Goal: Check status: Check status

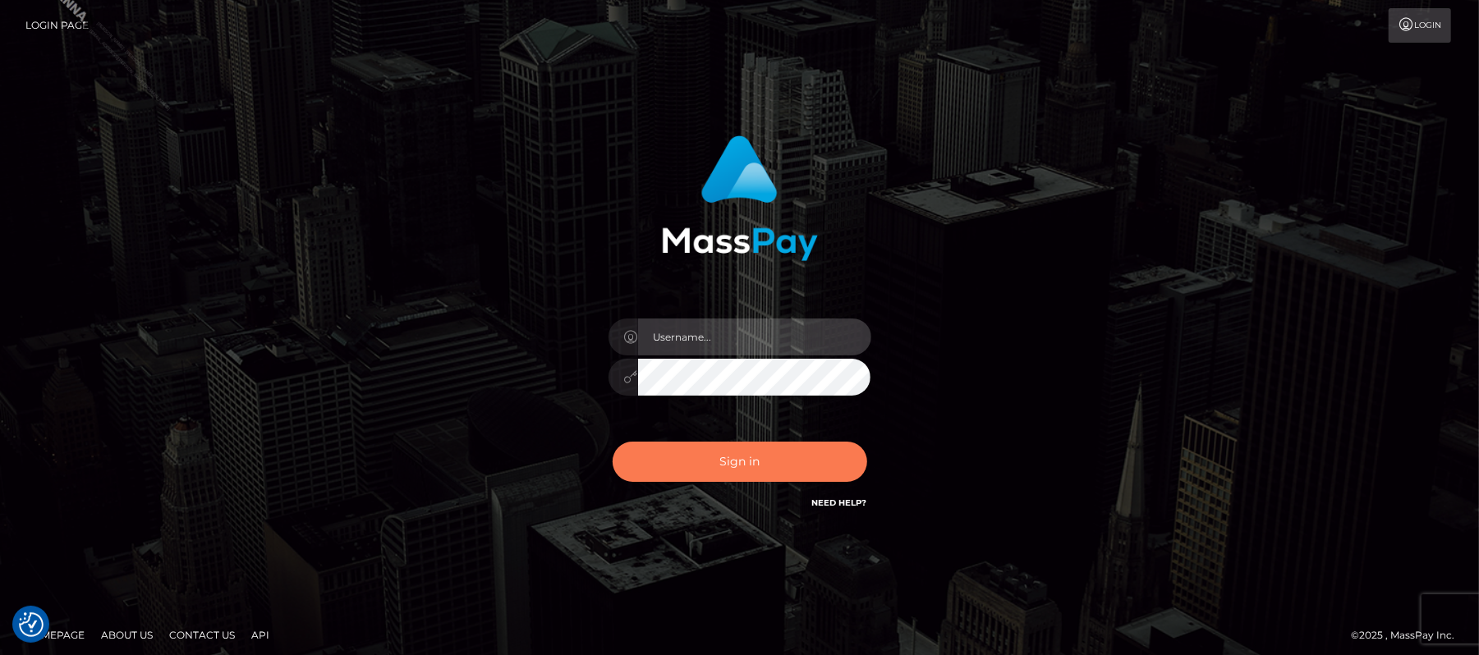
type input "Carmel.megabonanza"
click at [753, 454] on button "Sign in" at bounding box center [740, 462] width 255 height 40
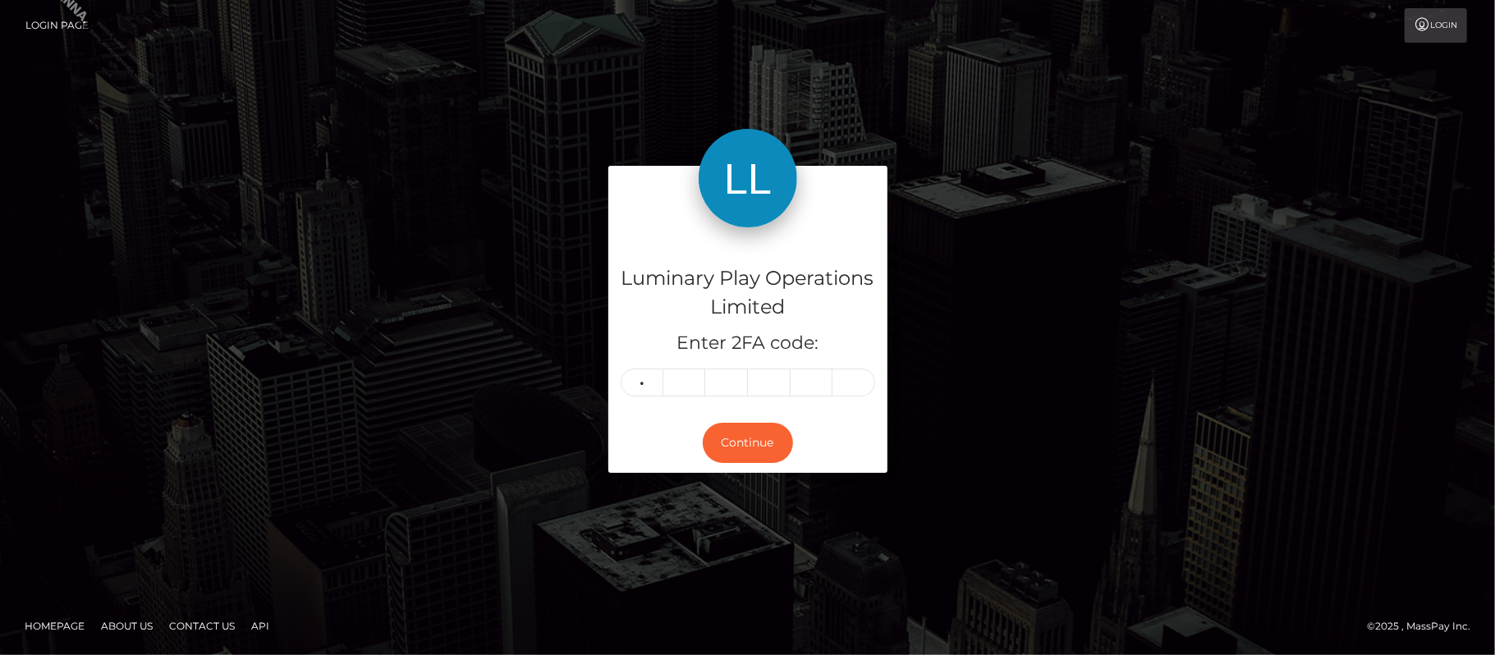
type input "0"
type input "6"
type input "8"
type input "5"
type input "7"
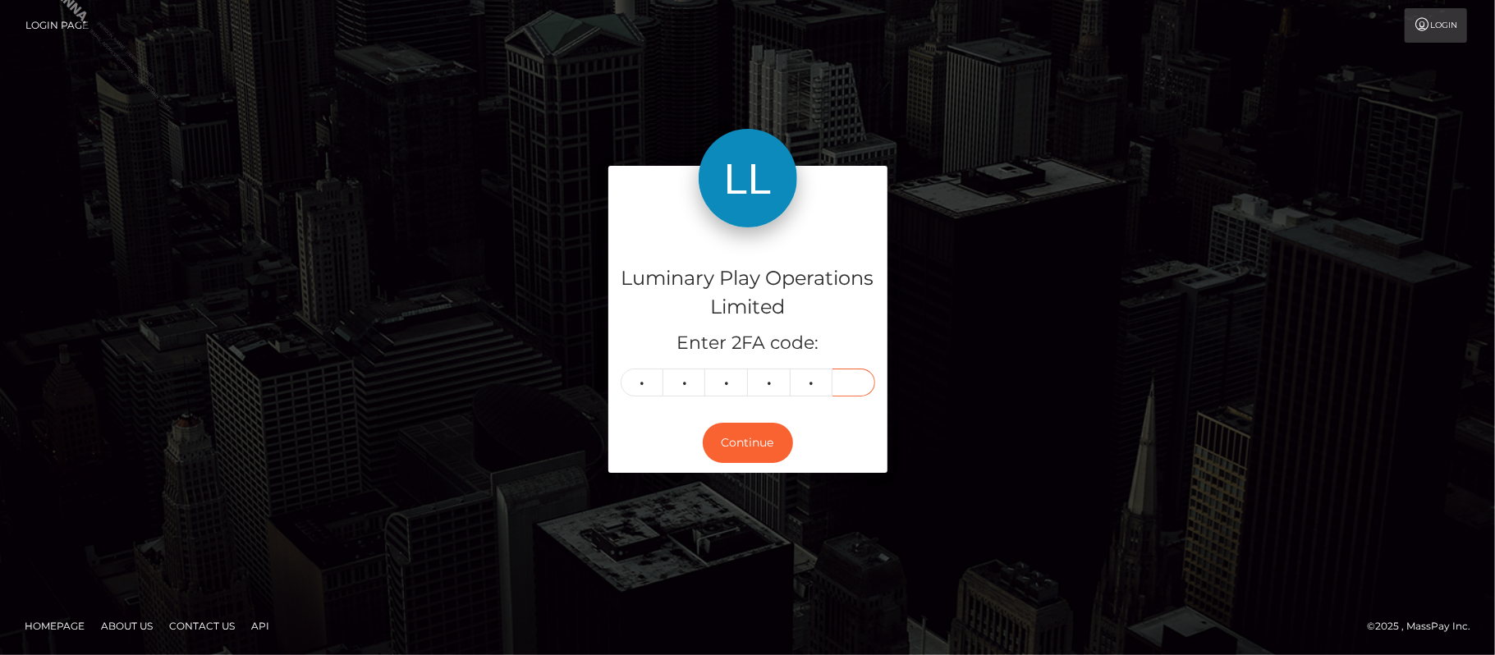
type input "3"
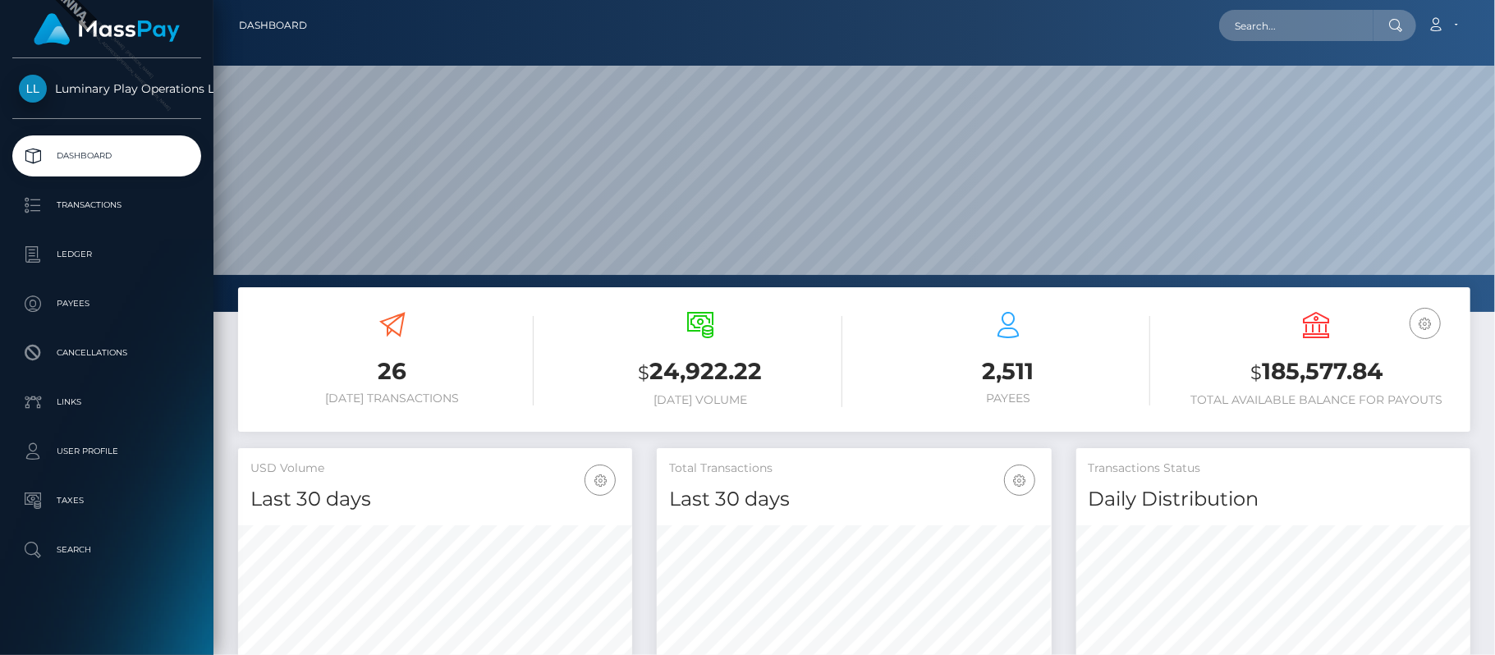
scroll to position [337, 395]
click at [113, 205] on p "Transactions" at bounding box center [107, 205] width 176 height 25
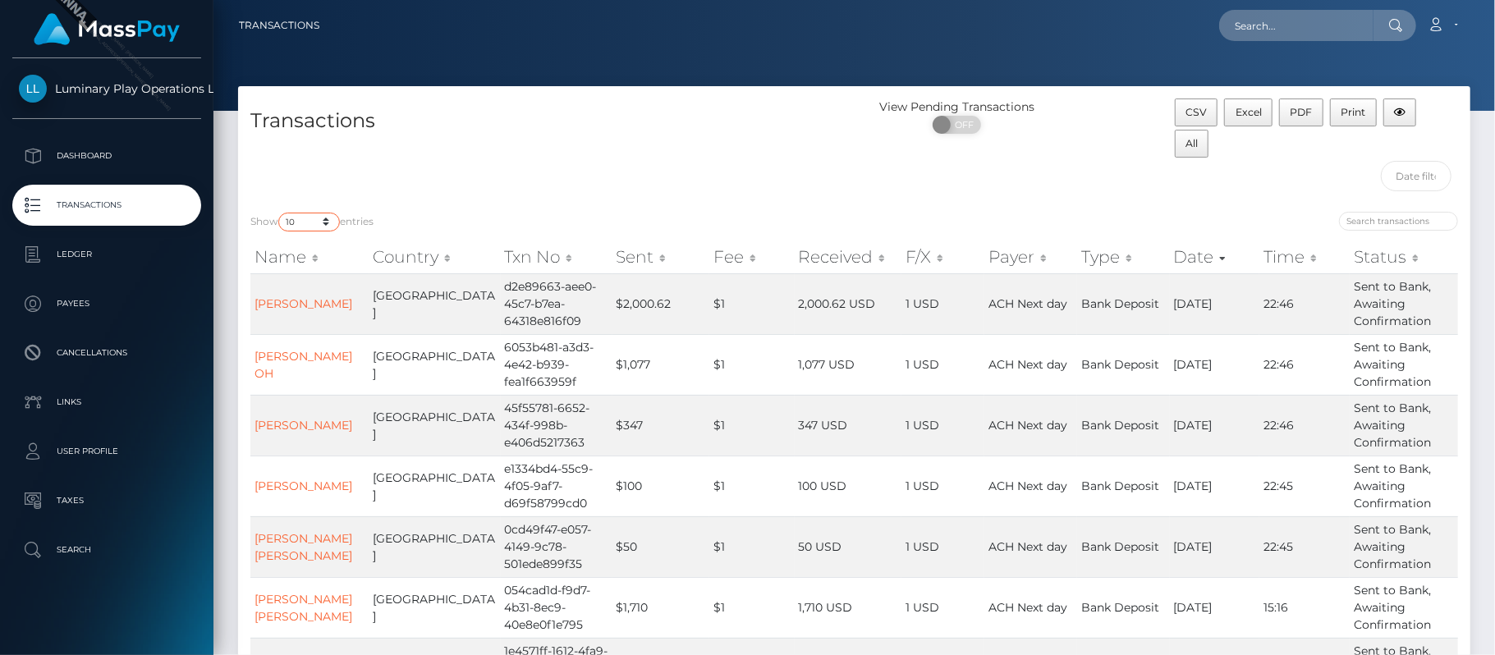
click at [304, 224] on select "10 25 50 100 250 500 1,000 3,500" at bounding box center [309, 222] width 62 height 19
select select "3500"
click at [280, 214] on select "10 25 50 100 250 500 1,000 3,500" at bounding box center [309, 222] width 62 height 19
click at [662, 149] on div "Transactions" at bounding box center [546, 149] width 617 height 101
click at [1109, 221] on div at bounding box center [1163, 223] width 592 height 23
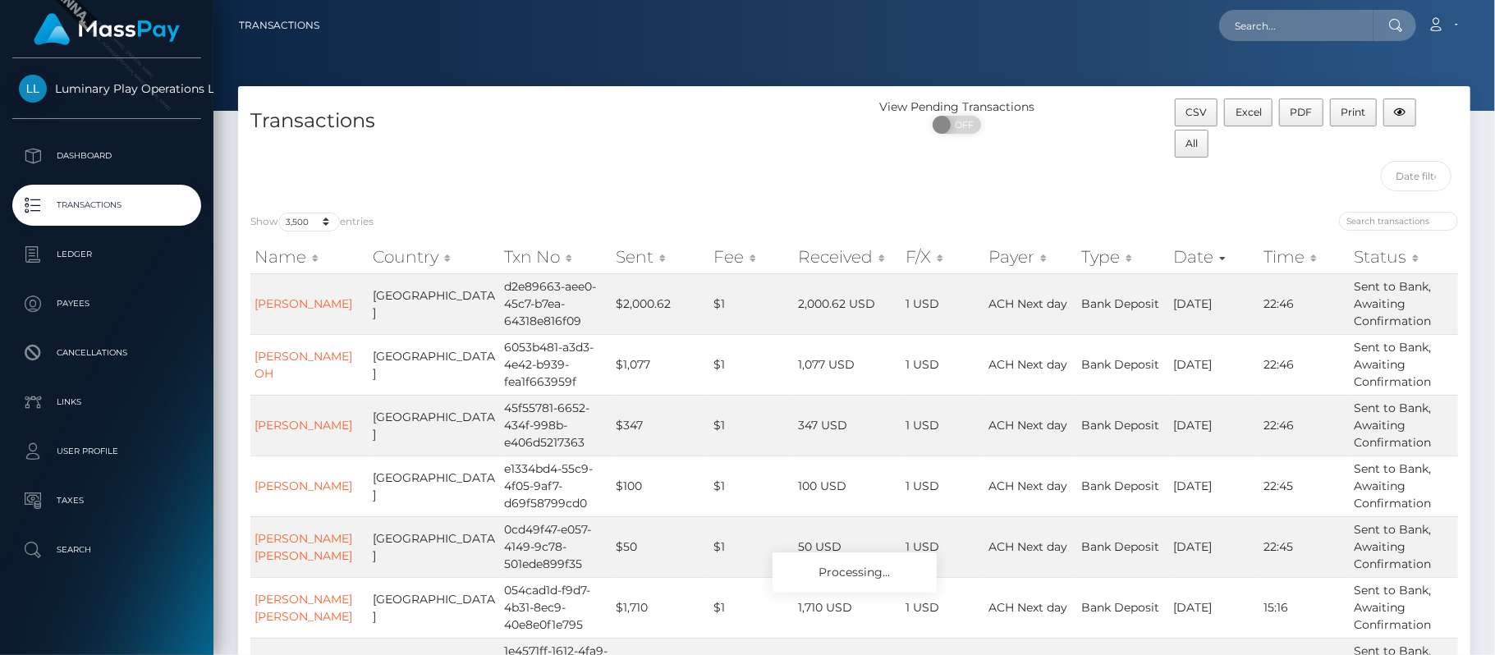
click at [1258, 231] on div at bounding box center [1163, 223] width 592 height 23
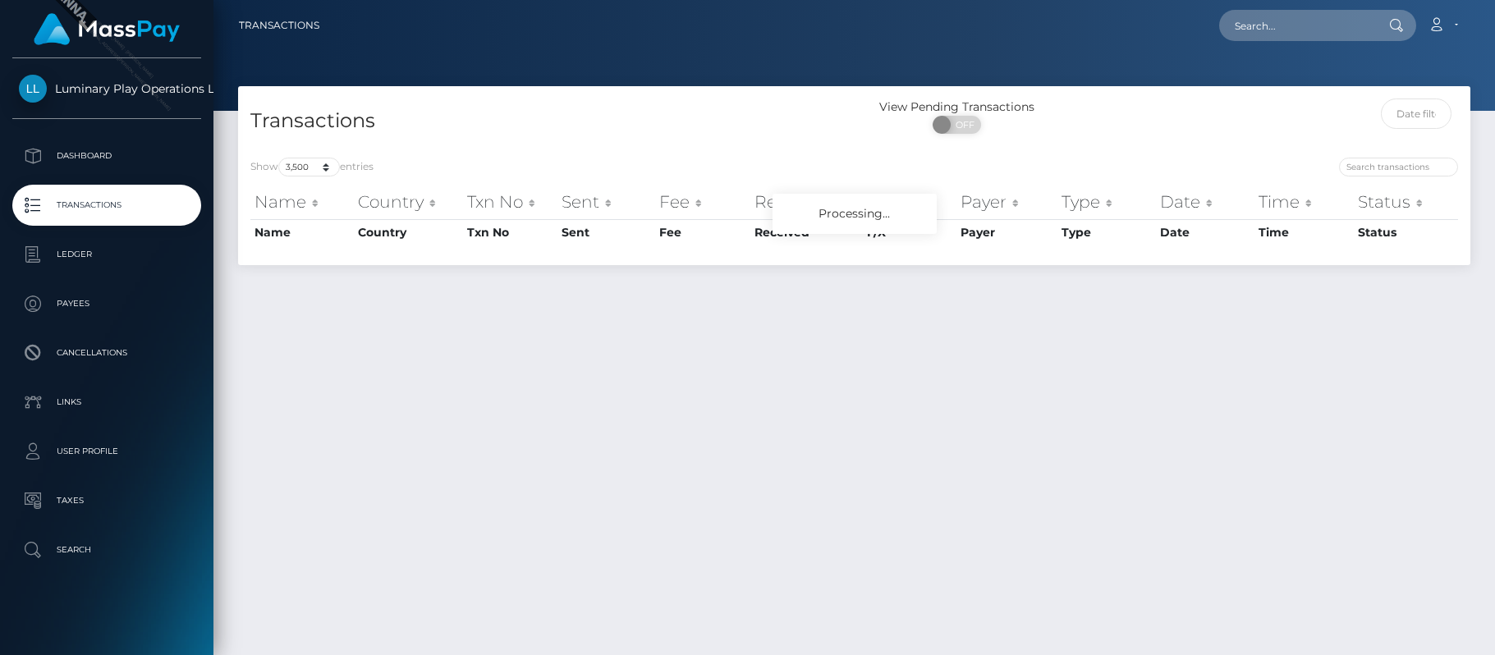
select select "3500"
